Goal: Check status: Check status

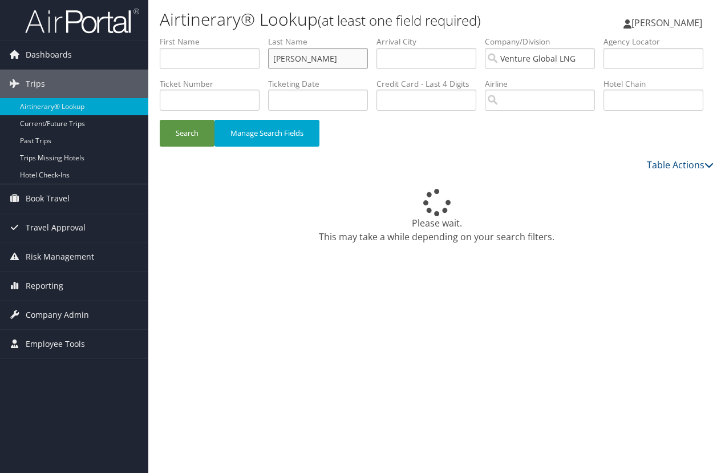
drag, startPoint x: 333, startPoint y: 61, endPoint x: 193, endPoint y: 48, distance: 139.8
type input "duckworth"
click at [187, 132] on button "Search" at bounding box center [187, 133] width 55 height 27
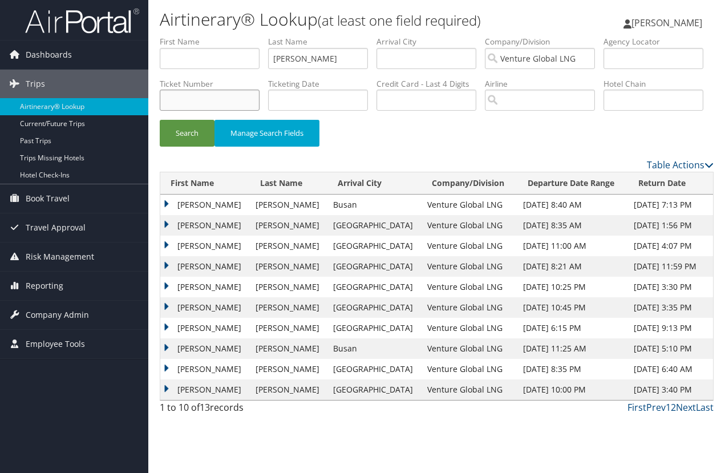
click at [220, 98] on input "text" at bounding box center [210, 100] width 100 height 21
paste input "0167310444195"
type input "0167310444195"
click at [187, 132] on button "Search" at bounding box center [187, 133] width 55 height 27
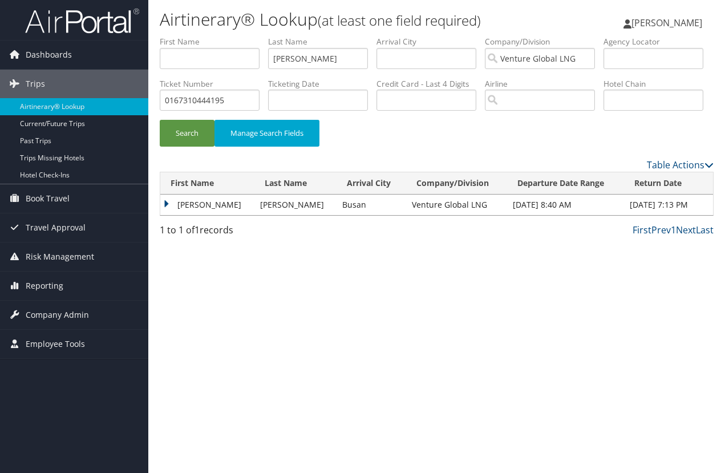
click at [164, 201] on td "ANDREW JAMES" at bounding box center [207, 205] width 94 height 21
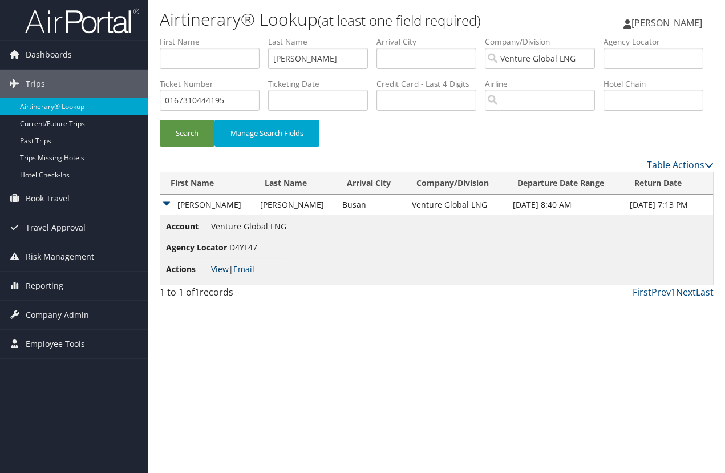
click at [221, 267] on link "View" at bounding box center [220, 269] width 18 height 11
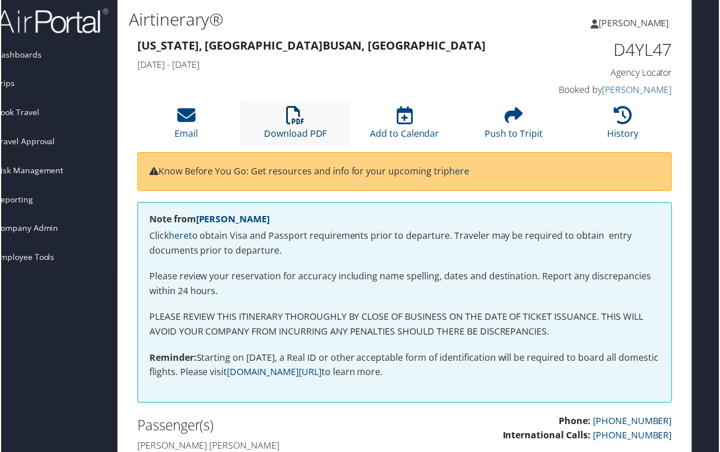
scroll to position [0, 31]
click at [293, 119] on icon at bounding box center [295, 116] width 18 height 18
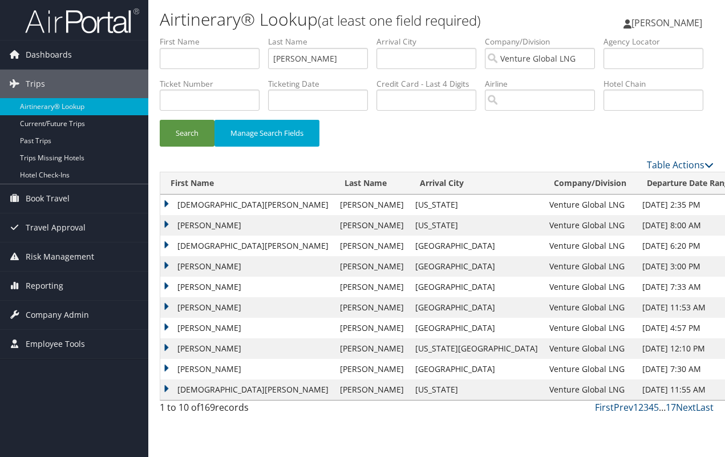
click at [168, 242] on td "KRISTEN RICE" at bounding box center [247, 246] width 174 height 21
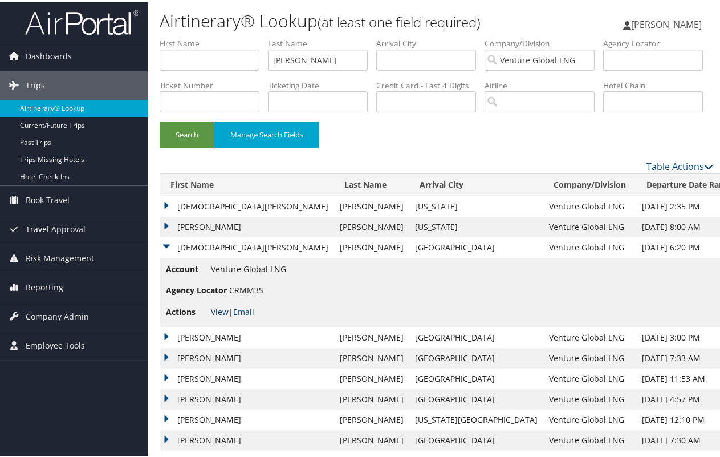
click at [225, 309] on link "View" at bounding box center [220, 310] width 18 height 11
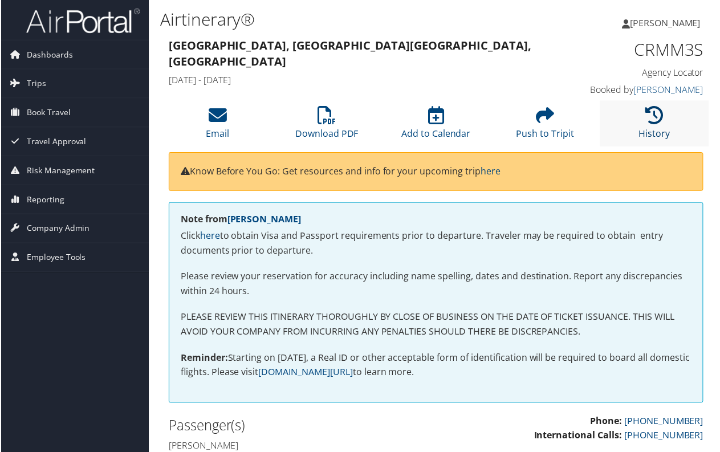
click at [654, 115] on icon at bounding box center [656, 116] width 18 height 18
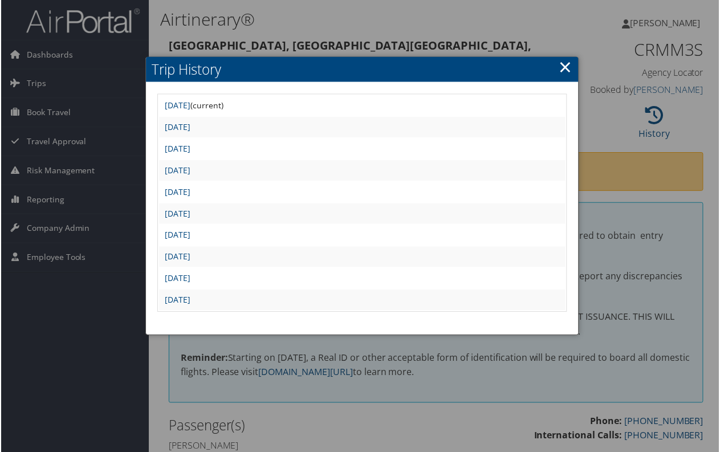
click at [564, 66] on link "×" at bounding box center [566, 66] width 13 height 23
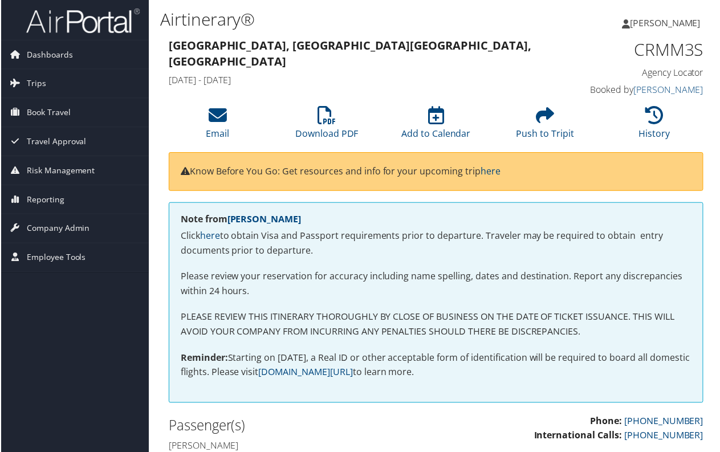
click at [370, 35] on div "Airtinerary®" at bounding box center [344, 21] width 369 height 30
